Goal: Task Accomplishment & Management: Book appointment/travel/reservation

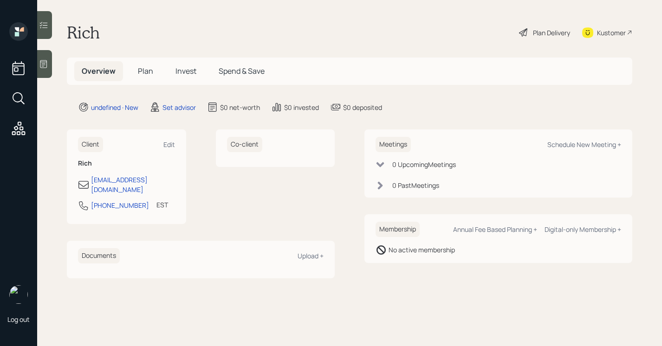
click at [585, 140] on div "Meetings Schedule New Meeting +" at bounding box center [499, 144] width 246 height 15
click at [584, 145] on div "Schedule New Meeting +" at bounding box center [584, 144] width 74 height 9
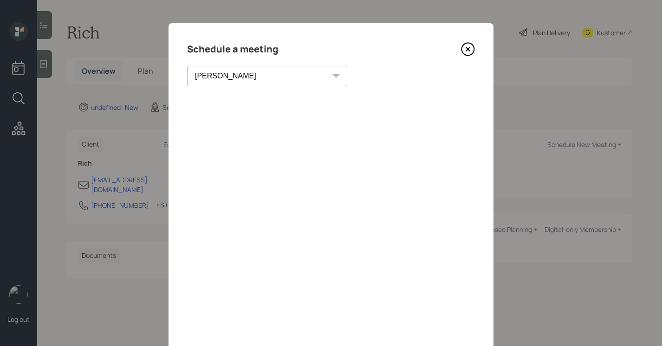
click at [252, 70] on select "Theresa Spinello Matthew Burke Xavier Ross Eitan Bar-David Ian Yamey Trevor Nel…" at bounding box center [267, 76] width 160 height 20
select select "205a2f49-d305-4782-8e90-e36bafbe5565"
click at [187, 66] on select "Theresa Spinello Matthew Burke Xavier Ross Eitan Bar-David Ian Yamey Trevor Nel…" at bounding box center [267, 76] width 160 height 20
click at [460, 54] on div "Schedule a meeting" at bounding box center [331, 49] width 288 height 15
click at [464, 48] on icon at bounding box center [468, 49] width 14 height 14
